Goal: Feedback & Contribution: Contribute content

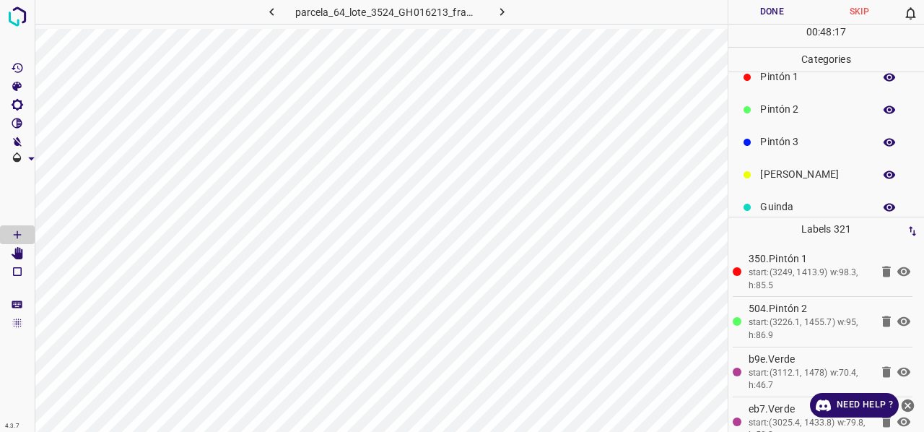
scroll to position [127, 0]
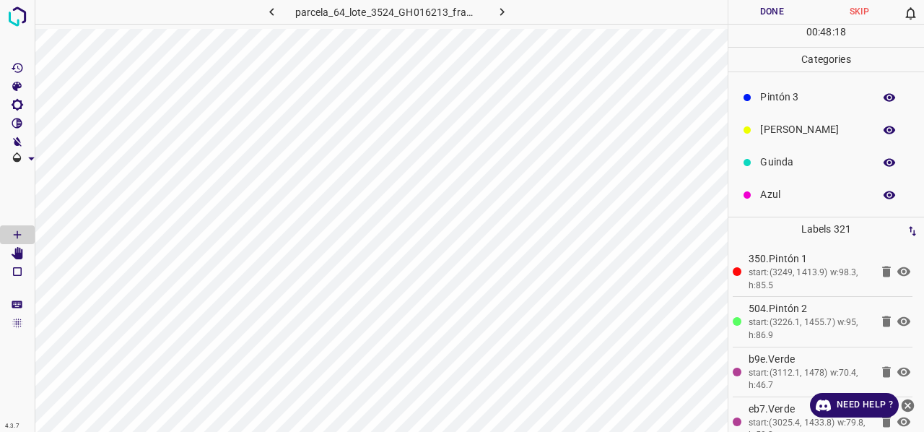
click at [803, 193] on p "Azul" at bounding box center [813, 194] width 106 height 15
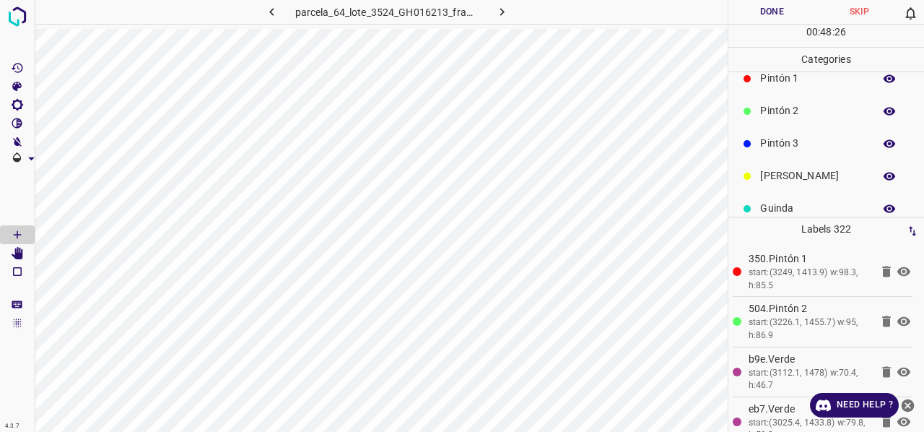
scroll to position [0, 0]
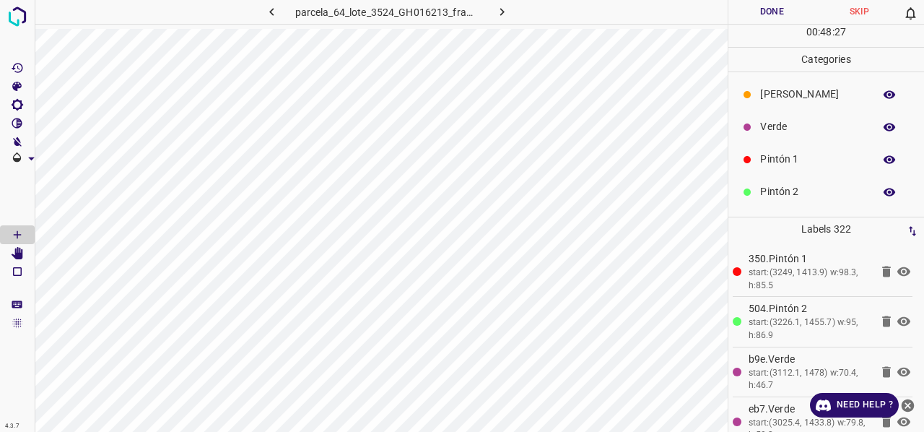
click at [790, 128] on p "Verde" at bounding box center [813, 126] width 106 height 15
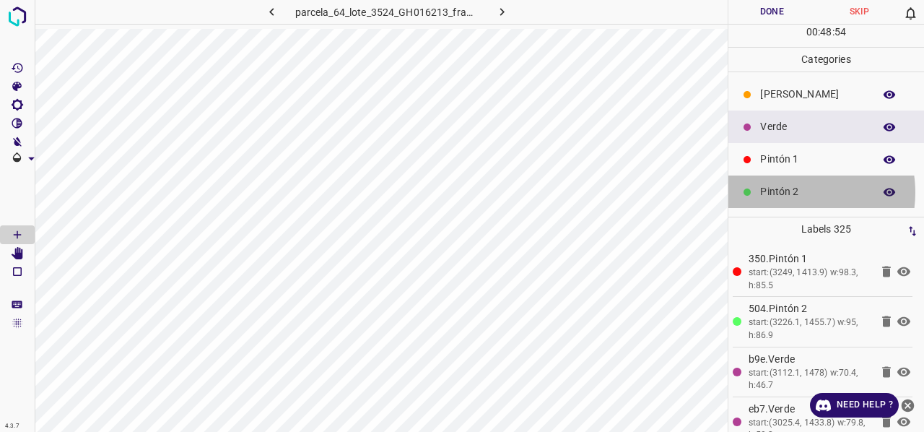
click at [790, 191] on p "Pintón 2" at bounding box center [813, 191] width 106 height 15
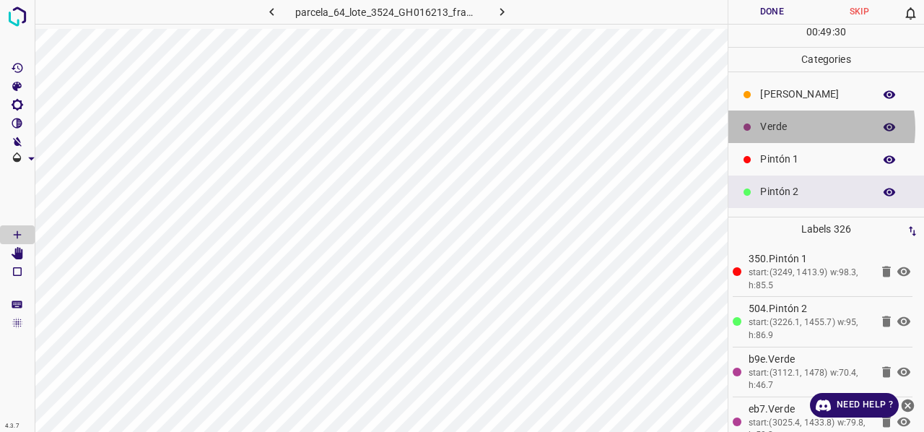
click at [796, 127] on p "Verde" at bounding box center [813, 126] width 106 height 15
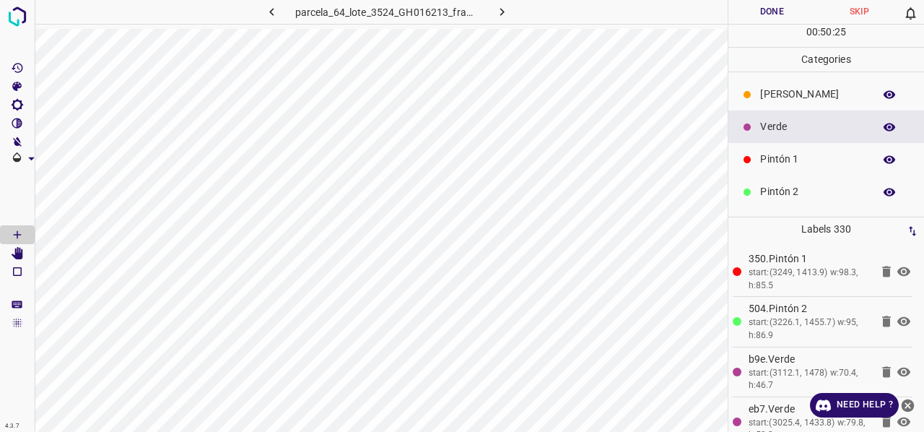
click at [772, 12] on button "Done" at bounding box center [771, 12] width 87 height 24
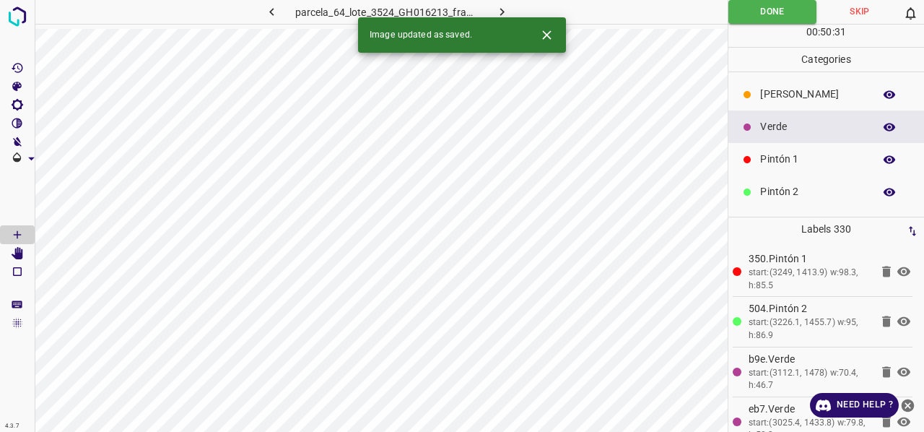
click at [548, 34] on icon "Close" at bounding box center [546, 34] width 9 height 9
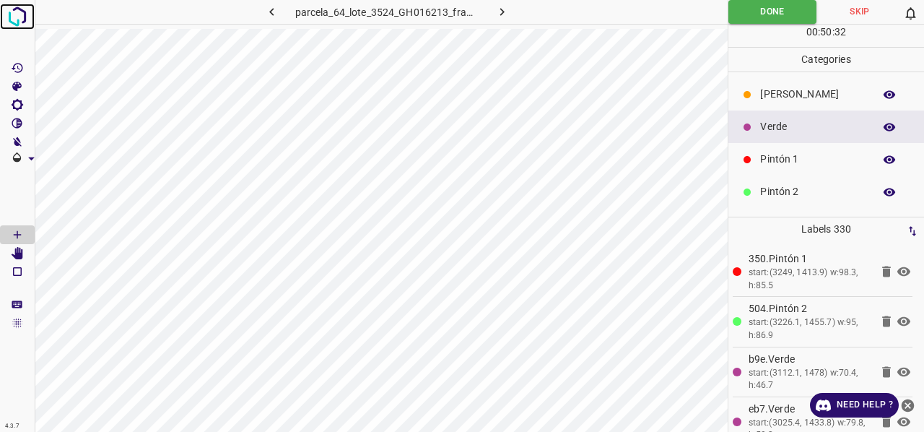
click at [12, 17] on img at bounding box center [17, 17] width 26 height 26
